Goal: Task Accomplishment & Management: Manage account settings

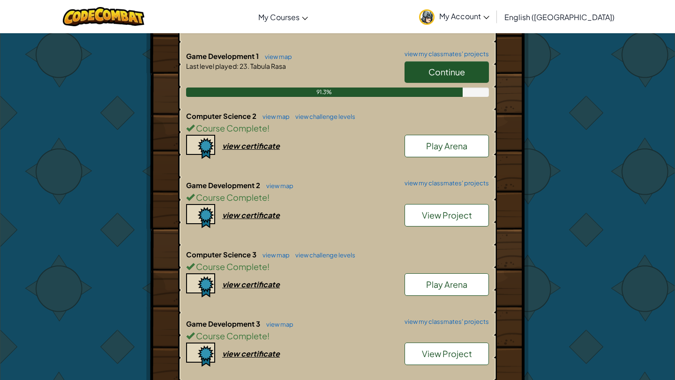
scroll to position [273, 0]
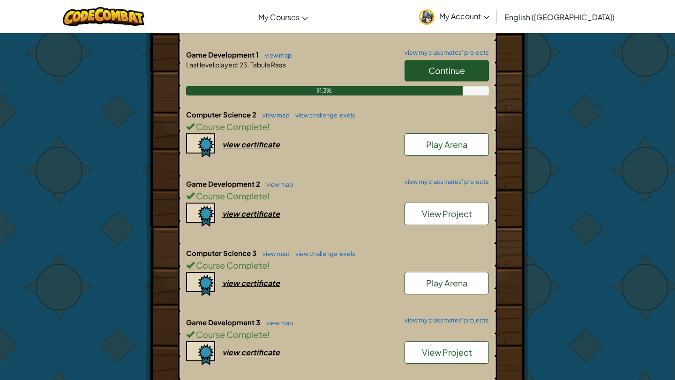
click at [459, 209] on span "View Project" at bounding box center [447, 213] width 50 height 11
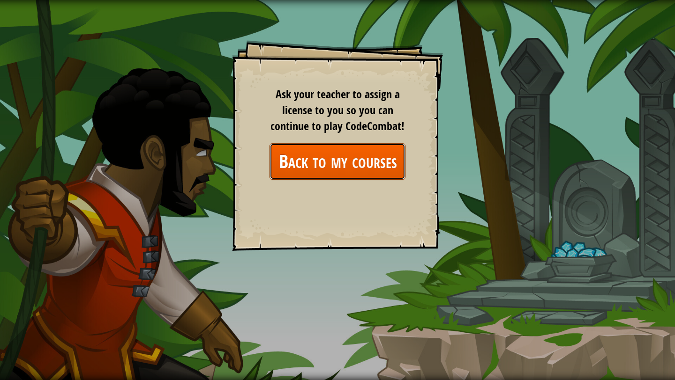
click at [375, 159] on link "Back to my courses" at bounding box center [337, 161] width 136 height 36
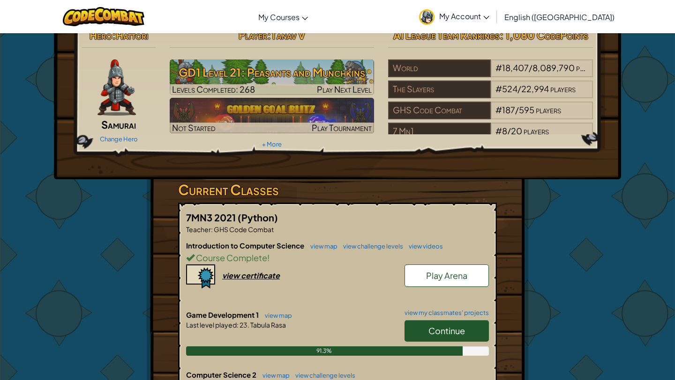
scroll to position [12, 0]
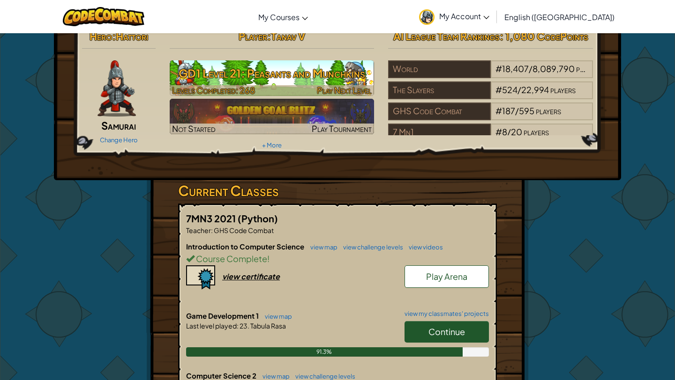
click at [273, 73] on h3 "GD1 Level 21: Peasants and Munchkins" at bounding box center [272, 73] width 205 height 21
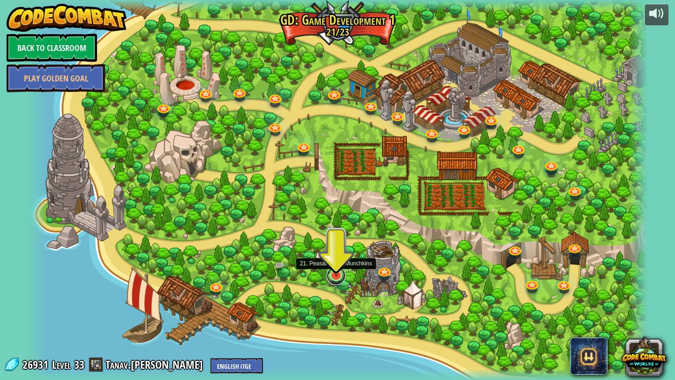
click at [341, 282] on div "3. Hero's Journey Spawn a player, and set a destination. Play 2. Click Gait Pla…" at bounding box center [337, 190] width 619 height 380
click at [337, 279] on link at bounding box center [335, 276] width 19 height 19
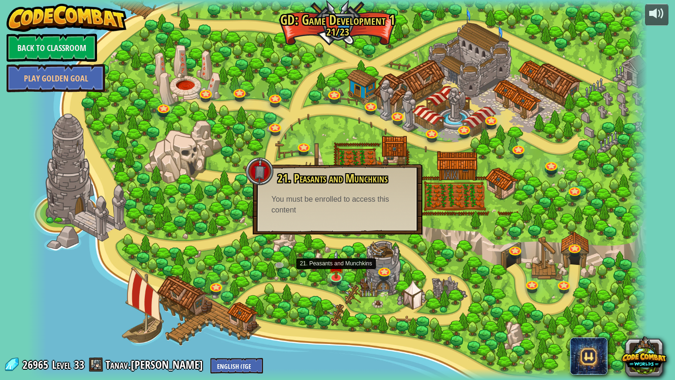
click at [336, 287] on div at bounding box center [337, 190] width 619 height 380
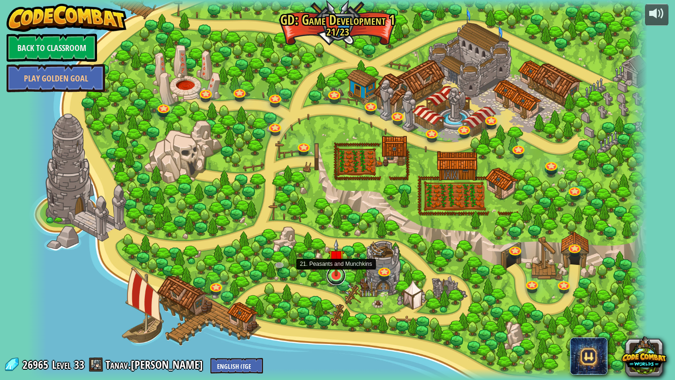
click at [337, 281] on link at bounding box center [335, 276] width 19 height 19
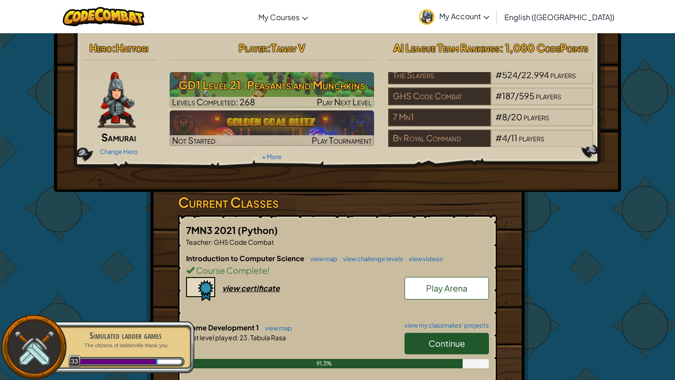
scroll to position [31, 0]
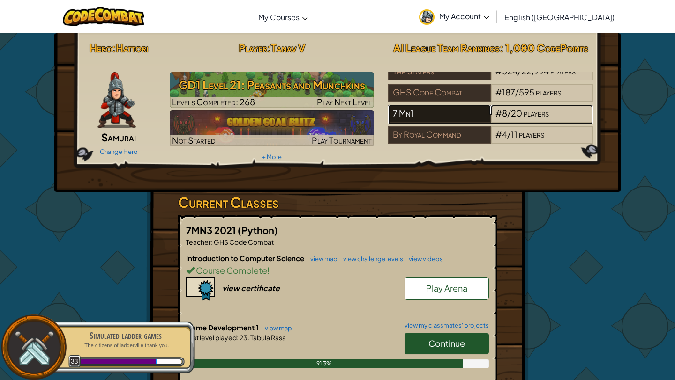
click at [419, 119] on div "7 Mn1" at bounding box center [439, 114] width 102 height 18
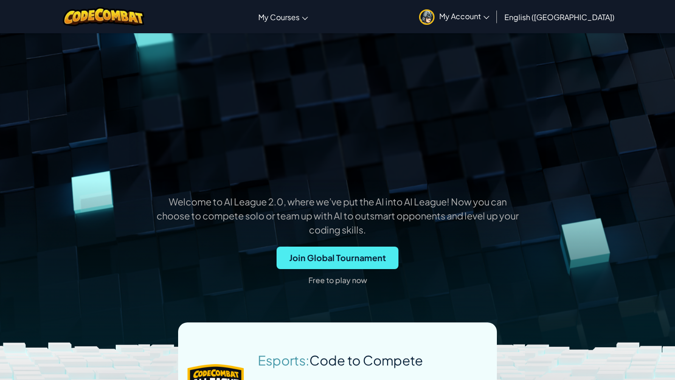
scroll to position [405, 0]
